Goal: Entertainment & Leisure: Consume media (video, audio)

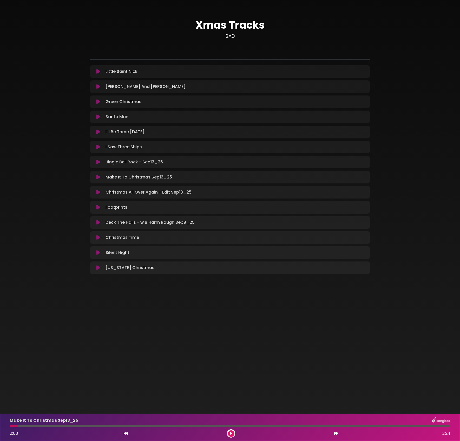
click at [97, 208] on icon at bounding box center [99, 207] width 4 height 5
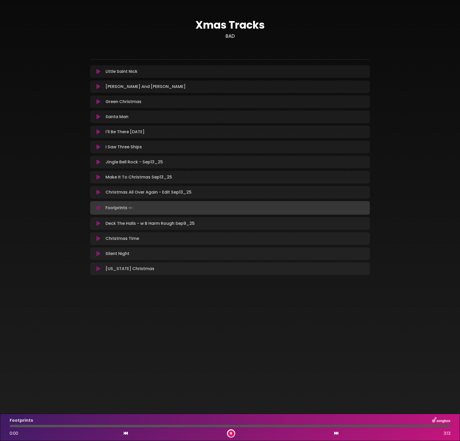
click at [176, 424] on div "Footprints 0:00 3:13" at bounding box center [230, 427] width 447 height 21
click at [173, 426] on div at bounding box center [230, 426] width 441 height 2
click at [227, 427] on div at bounding box center [230, 426] width 441 height 2
click at [231, 435] on button at bounding box center [231, 433] width 7 height 7
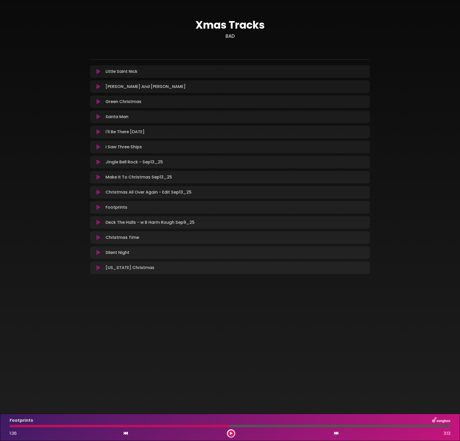
click at [94, 98] on div "Green Christmas Loading Track... Name Email" at bounding box center [230, 101] width 280 height 12
drag, startPoint x: 97, startPoint y: 101, endPoint x: 102, endPoint y: 114, distance: 14.2
click at [97, 101] on icon at bounding box center [99, 101] width 4 height 5
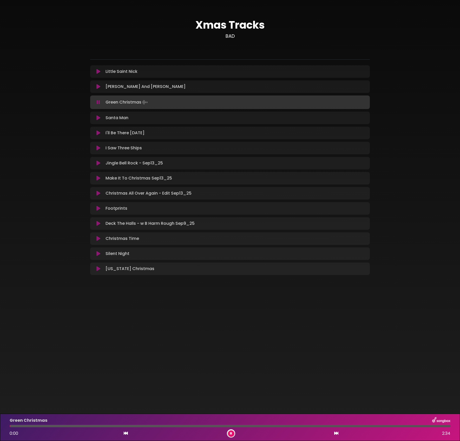
click at [198, 426] on div at bounding box center [230, 426] width 441 height 2
click at [221, 426] on div at bounding box center [230, 426] width 441 height 2
click at [250, 427] on div at bounding box center [230, 426] width 441 height 2
click at [159, 425] on div at bounding box center [131, 426] width 243 height 2
click at [189, 426] on div at bounding box center [230, 426] width 441 height 2
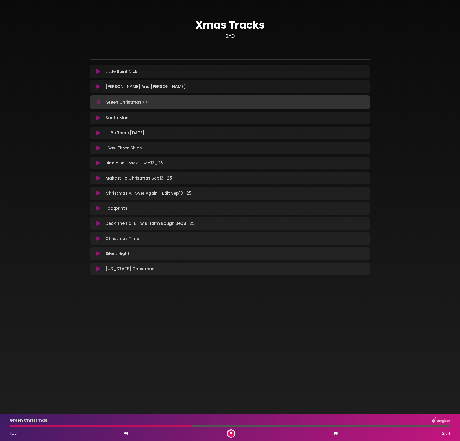
click at [270, 425] on div at bounding box center [230, 426] width 441 height 2
click at [299, 427] on div at bounding box center [230, 426] width 441 height 2
drag, startPoint x: 338, startPoint y: 428, endPoint x: 345, endPoint y: 428, distance: 7.0
click at [338, 428] on div "Green Christmas 1:41 2:34" at bounding box center [230, 427] width 447 height 21
click at [351, 426] on div at bounding box center [230, 426] width 441 height 2
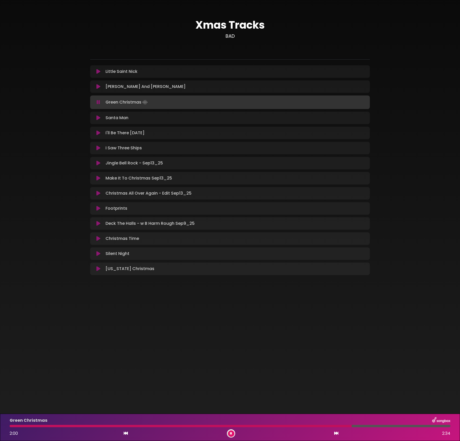
click at [369, 426] on div at bounding box center [230, 426] width 441 height 2
click at [386, 426] on div at bounding box center [230, 426] width 441 height 2
click at [205, 426] on div at bounding box center [199, 426] width 379 height 2
drag, startPoint x: 230, startPoint y: 433, endPoint x: 255, endPoint y: 431, distance: 24.8
click at [230, 433] on icon at bounding box center [231, 433] width 2 height 3
